Goal: Task Accomplishment & Management: Manage account settings

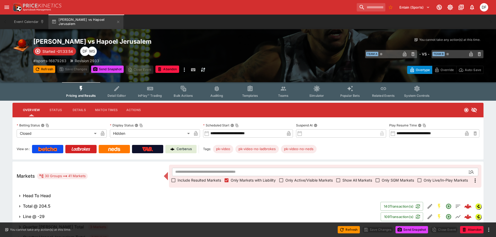
click at [357, 8] on input "search" at bounding box center [371, 7] width 29 height 8
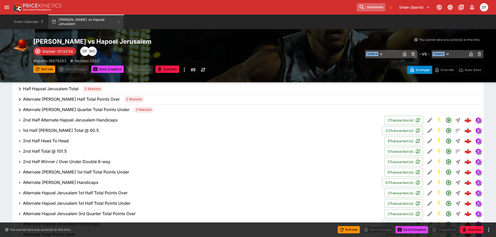
scroll to position [211, 0]
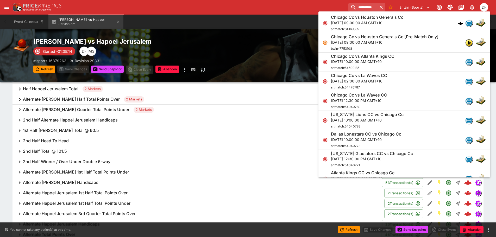
type input "**********"
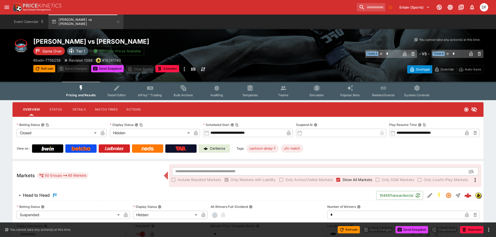
scroll to position [78, 0]
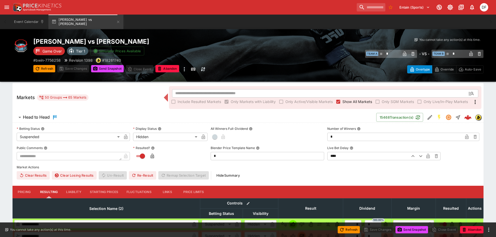
click at [37, 115] on h6 "Head to Head" at bounding box center [36, 117] width 27 height 5
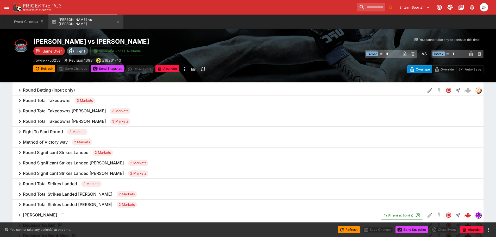
scroll to position [130, 0]
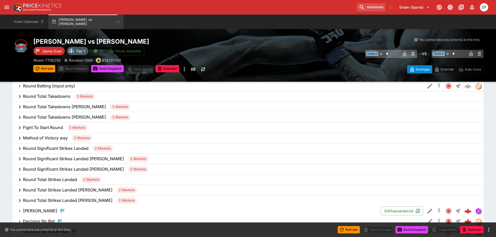
click at [59, 150] on h6 "Round Significant Strikes Landed" at bounding box center [56, 148] width 66 height 5
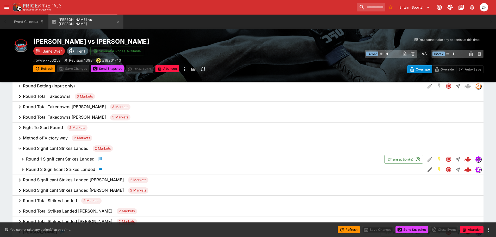
click at [64, 159] on h6 "Round 1 Significant Strikes Landed" at bounding box center [60, 158] width 68 height 5
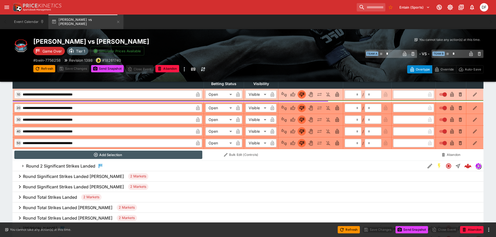
scroll to position [338, 0]
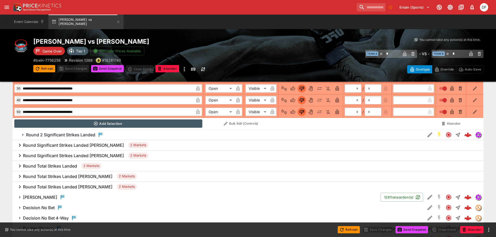
click at [73, 146] on h6 "Round Significant Strikes Landed [PERSON_NAME]" at bounding box center [73, 145] width 101 height 5
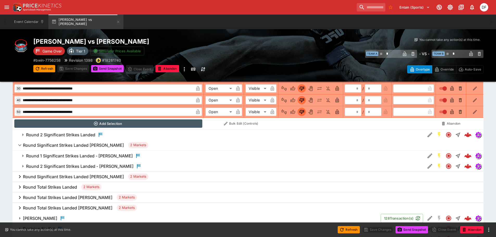
click at [77, 159] on div "Round 1 Significant Strikes Landed - [PERSON_NAME]" at bounding box center [83, 156] width 115 height 6
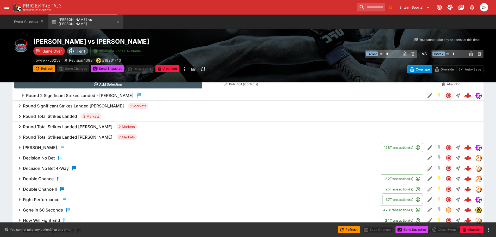
scroll to position [573, 0]
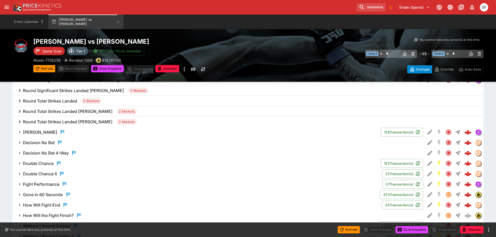
click at [73, 101] on h6 "Round Total Strikes Landed" at bounding box center [50, 100] width 54 height 5
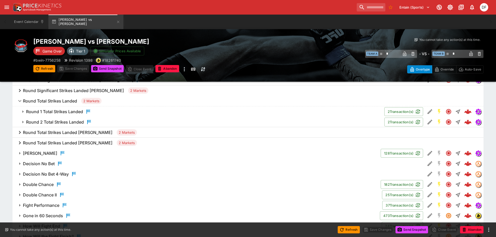
click at [72, 114] on h6 "Round 1 Total Strikes Landed" at bounding box center [54, 111] width 57 height 5
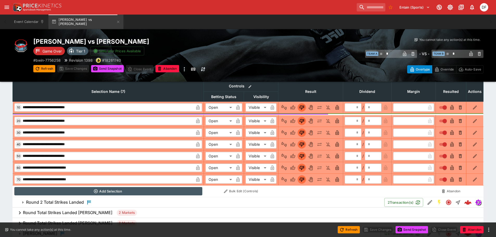
scroll to position [729, 0]
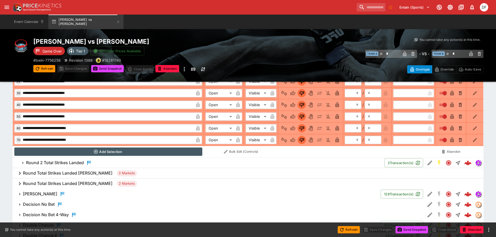
click at [75, 160] on h6 "Round 2 Total Strikes Landed" at bounding box center [55, 162] width 58 height 5
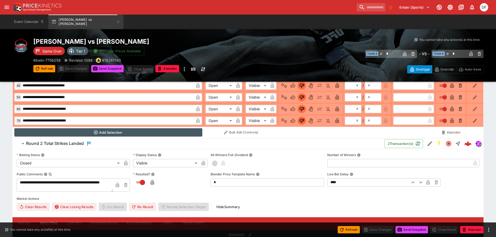
scroll to position [781, 0]
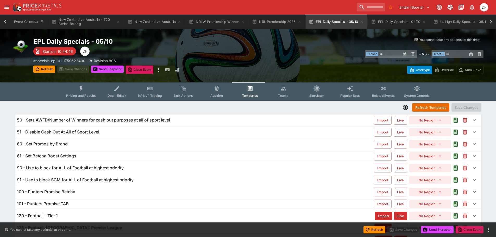
click at [8, 8] on icon "open drawer" at bounding box center [7, 7] width 6 height 6
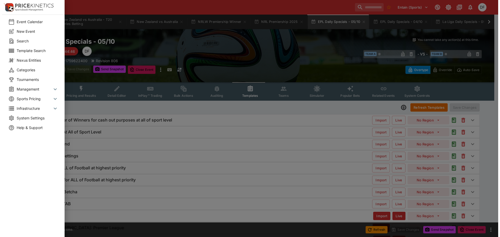
scroll to position [0, 75]
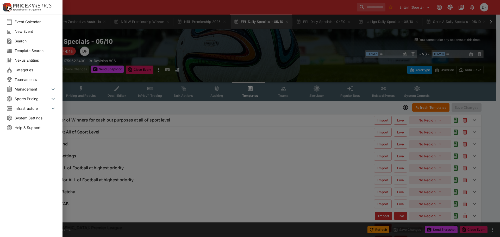
click at [39, 86] on span "Management" at bounding box center [32, 88] width 35 height 5
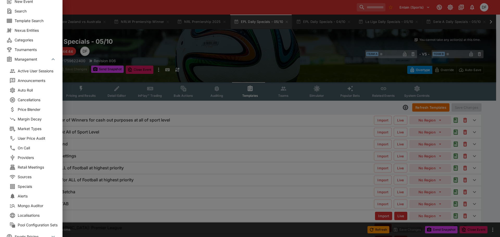
scroll to position [69, 0]
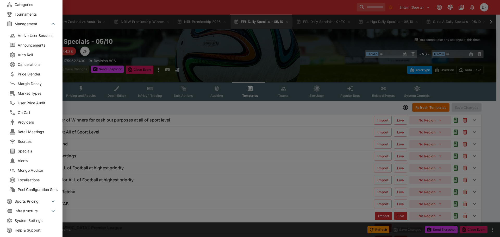
click at [31, 120] on span "Providers" at bounding box center [39, 122] width 42 height 5
